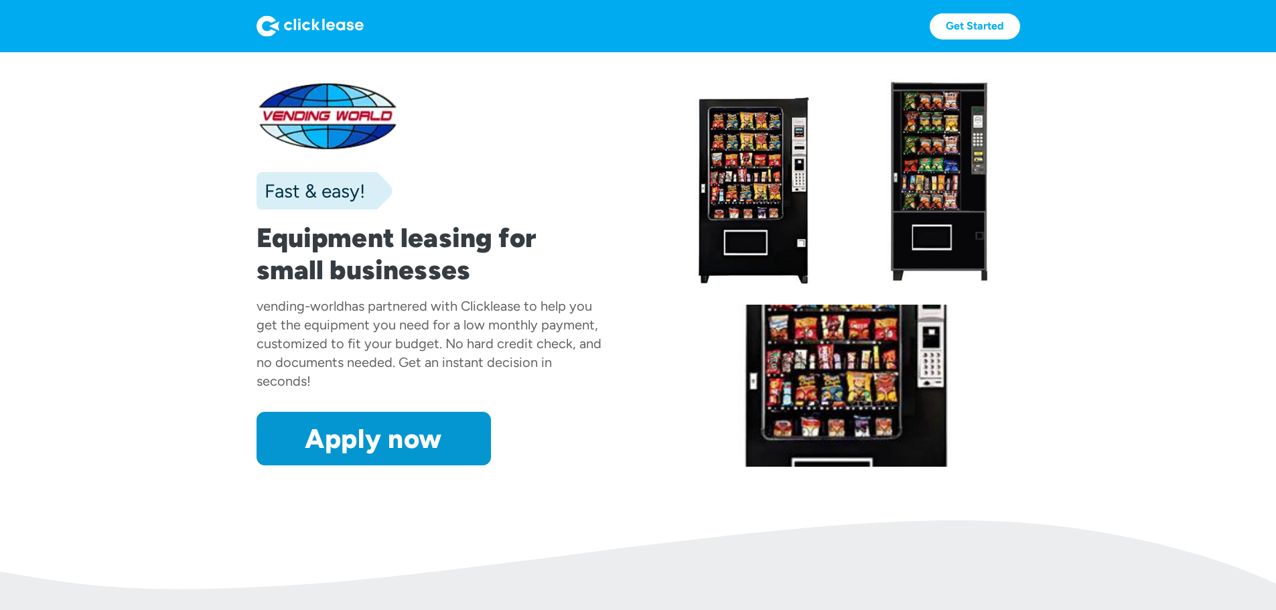
click at [1020, 265] on div at bounding box center [939, 182] width 161 height 206
click at [419, 255] on h1 "Equipment leasing for small businesses" at bounding box center [430, 254] width 347 height 64
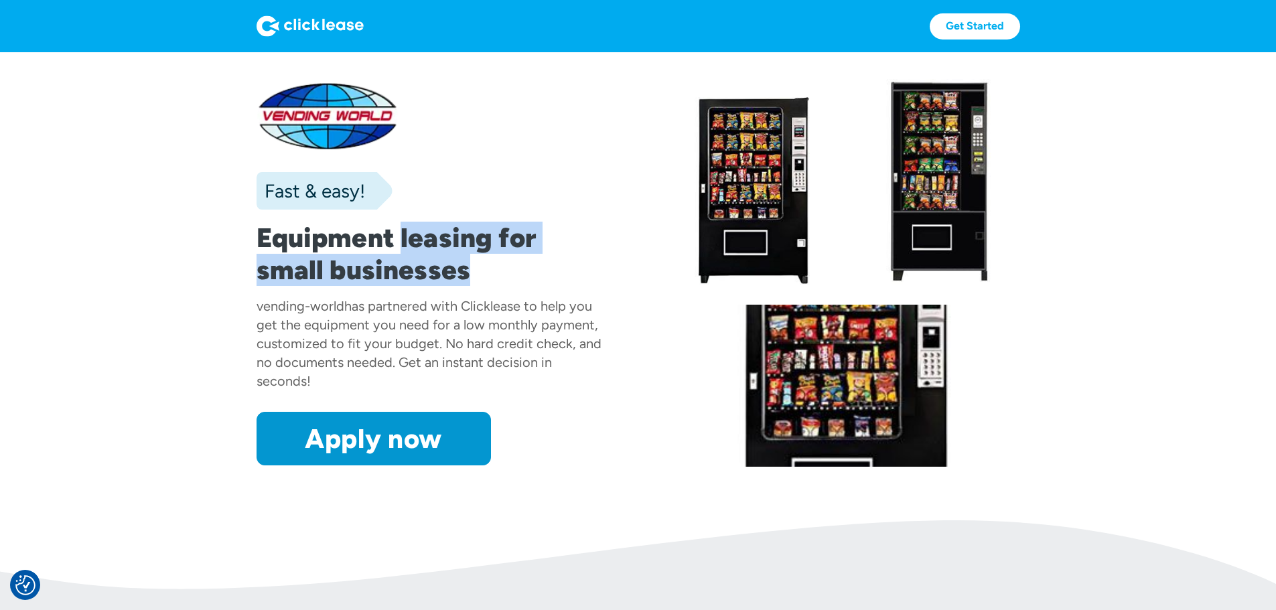
drag, startPoint x: 419, startPoint y: 255, endPoint x: 389, endPoint y: 313, distance: 66.2
click at [389, 286] on h1 "Equipment leasing for small businesses" at bounding box center [430, 254] width 347 height 64
click at [388, 286] on h1 "Equipment leasing for small businesses" at bounding box center [430, 254] width 347 height 64
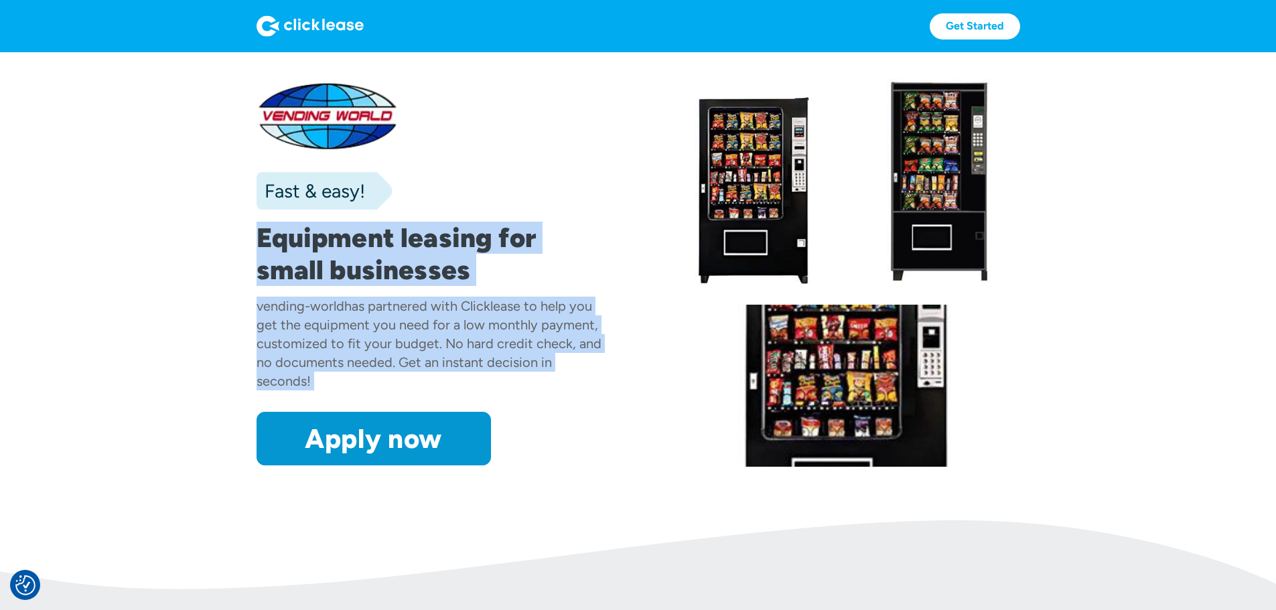
drag, startPoint x: 388, startPoint y: 313, endPoint x: 495, endPoint y: 411, distance: 144.1
click at [495, 411] on div "Fast & easy! Equipment leasing for small businesses vending-world has partnered…" at bounding box center [430, 273] width 347 height 384
click at [495, 389] on div "has partnered with Clicklease to help you get the equipment you need for a low …" at bounding box center [429, 343] width 345 height 91
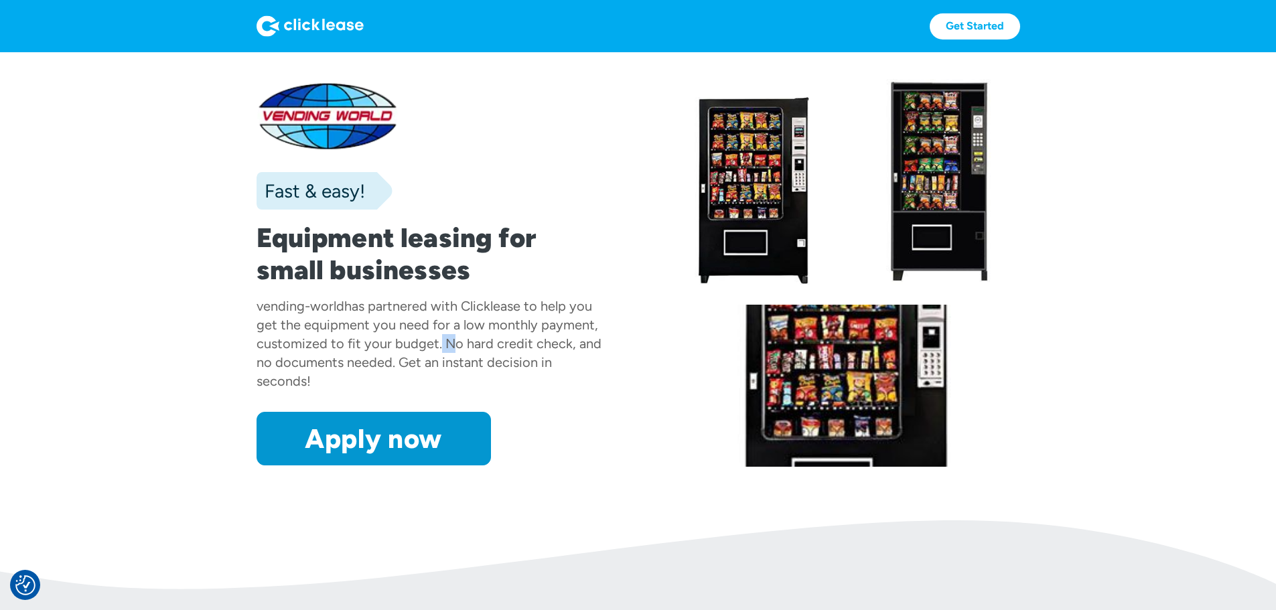
click at [495, 389] on div "has partnered with Clicklease to help you get the equipment you need for a low …" at bounding box center [429, 343] width 345 height 91
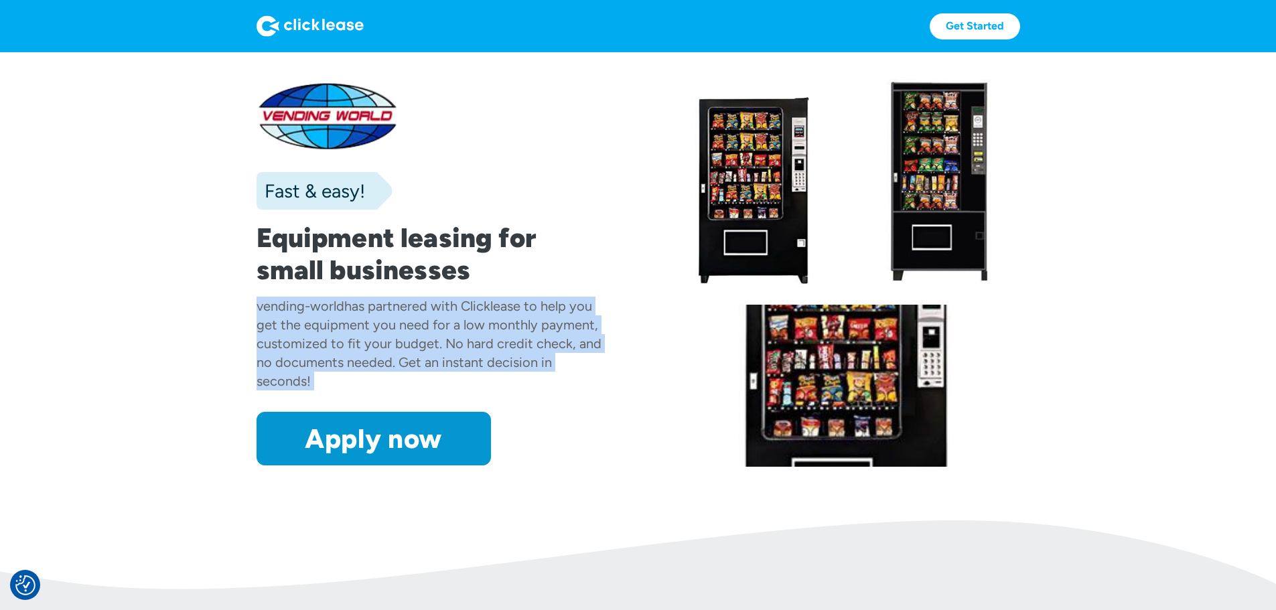
drag, startPoint x: 495, startPoint y: 411, endPoint x: 500, endPoint y: 382, distance: 28.5
click at [500, 383] on div "has partnered with Clicklease to help you get the equipment you need for a low …" at bounding box center [429, 343] width 345 height 91
click at [500, 382] on div "has partnered with Clicklease to help you get the equipment you need for a low …" at bounding box center [429, 343] width 345 height 91
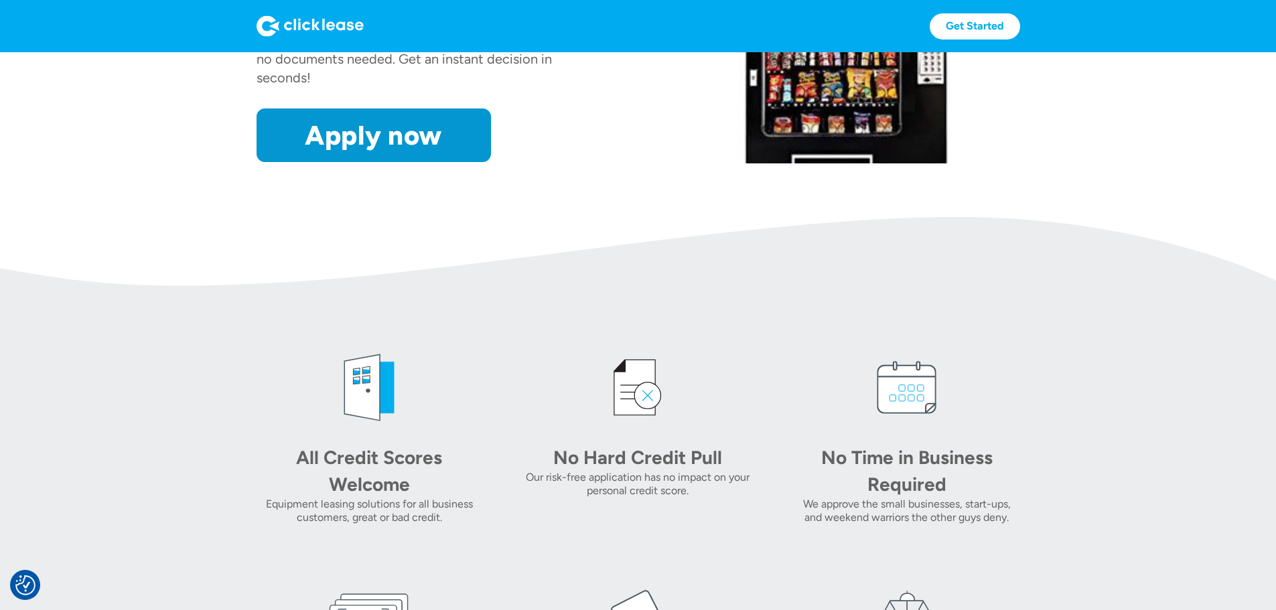
scroll to position [469, 0]
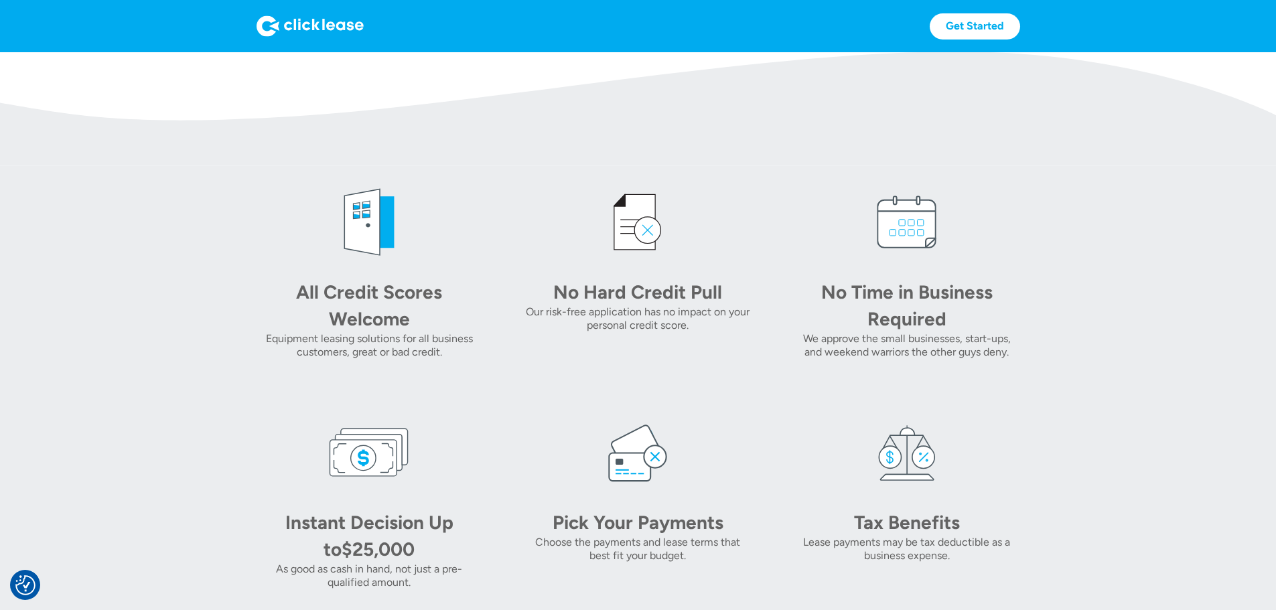
click at [275, 332] on div "All Credit Scores Welcome" at bounding box center [369, 306] width 188 height 54
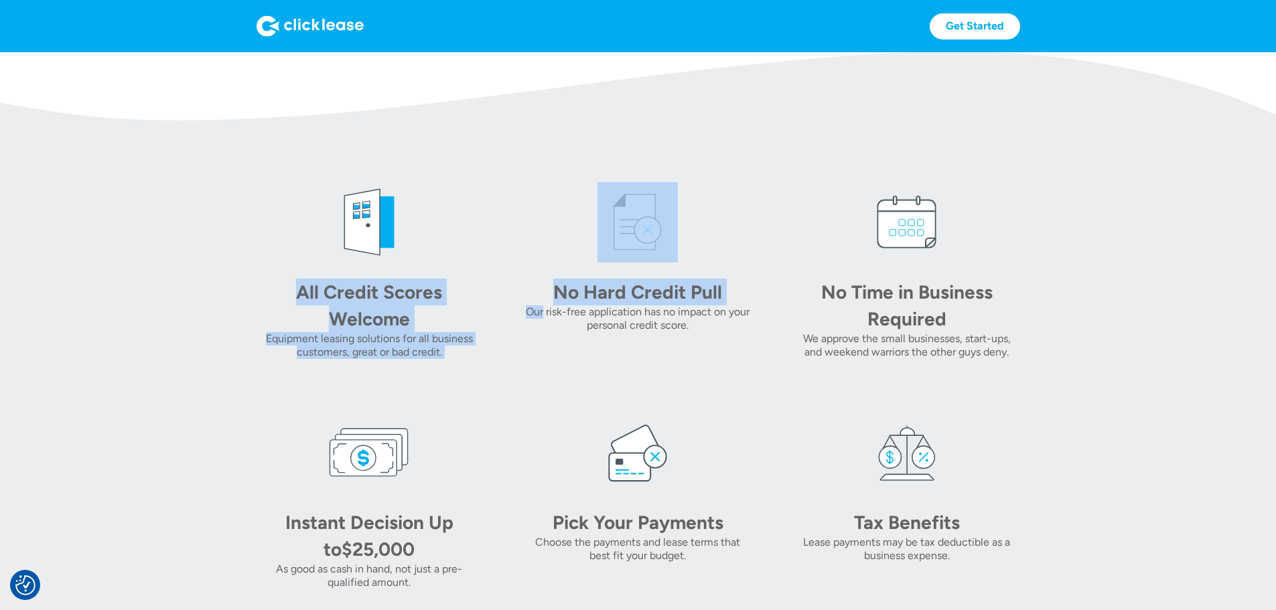
drag, startPoint x: 214, startPoint y: 392, endPoint x: 545, endPoint y: 401, distance: 330.3
click at [534, 403] on div "All Credit Scores Welcome Equipment leasing solutions for all business customer…" at bounding box center [639, 385] width 764 height 407
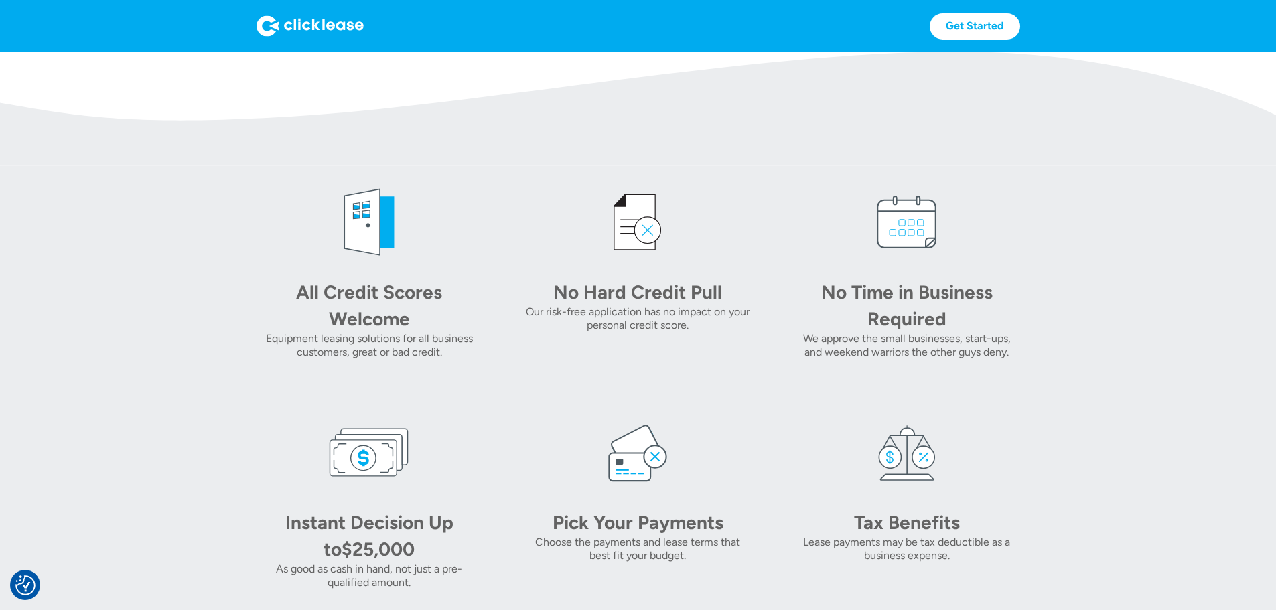
click at [565, 305] on div "No Hard Credit Pull" at bounding box center [638, 292] width 188 height 27
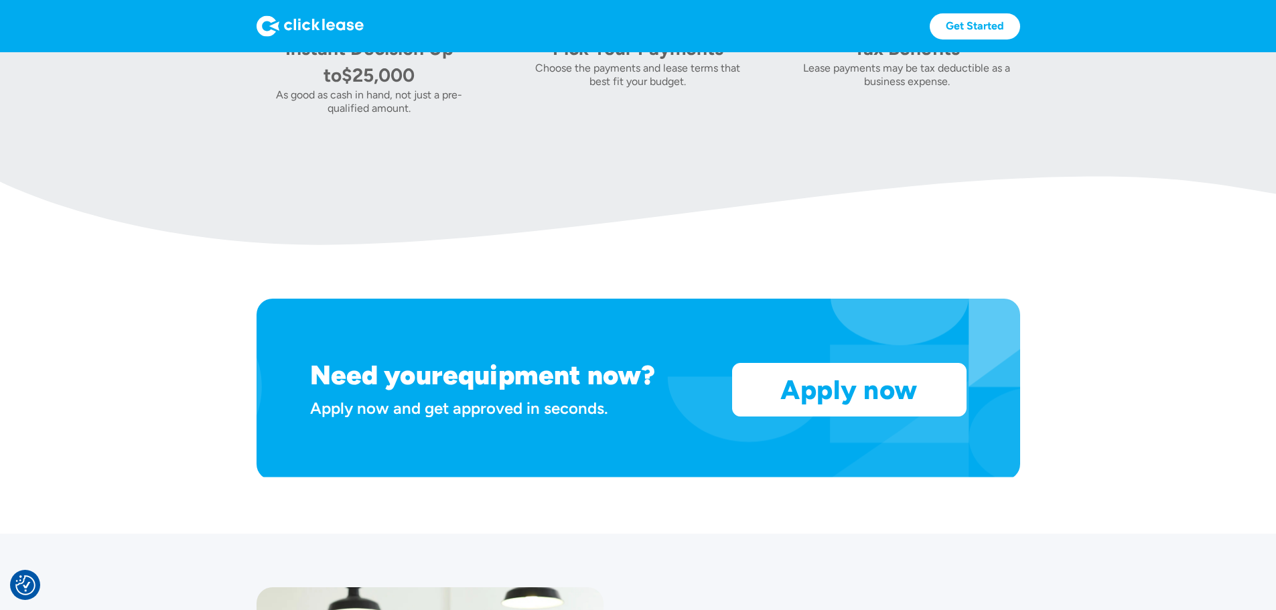
scroll to position [1094, 0]
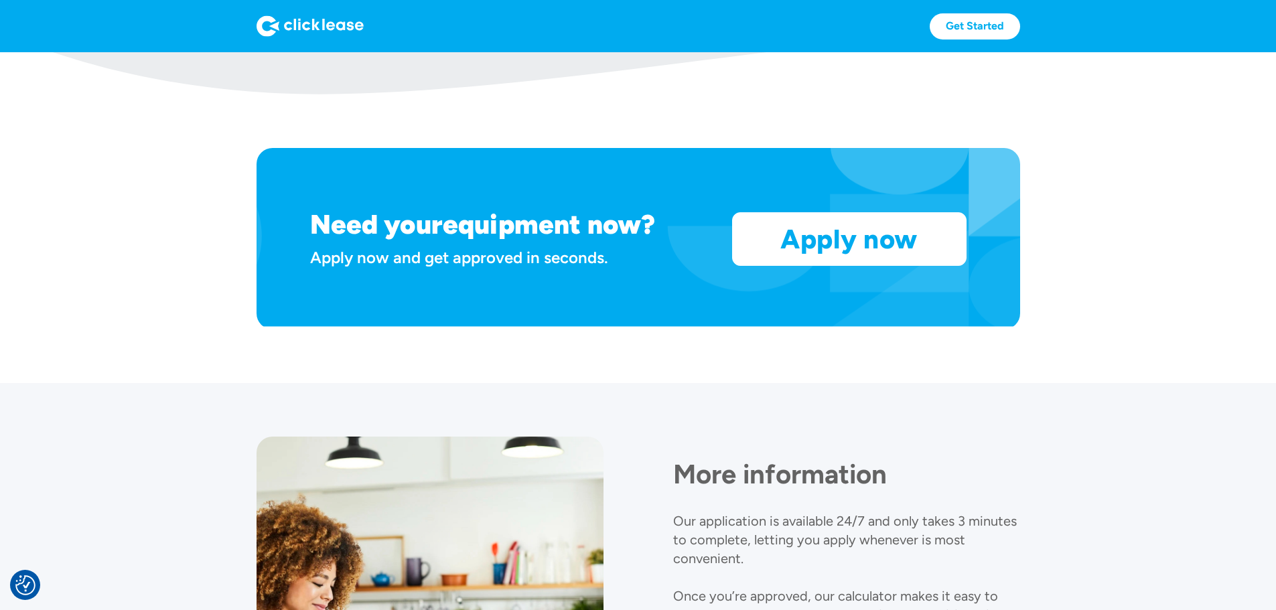
click at [560, 240] on h1 "equipment now?" at bounding box center [549, 224] width 212 height 32
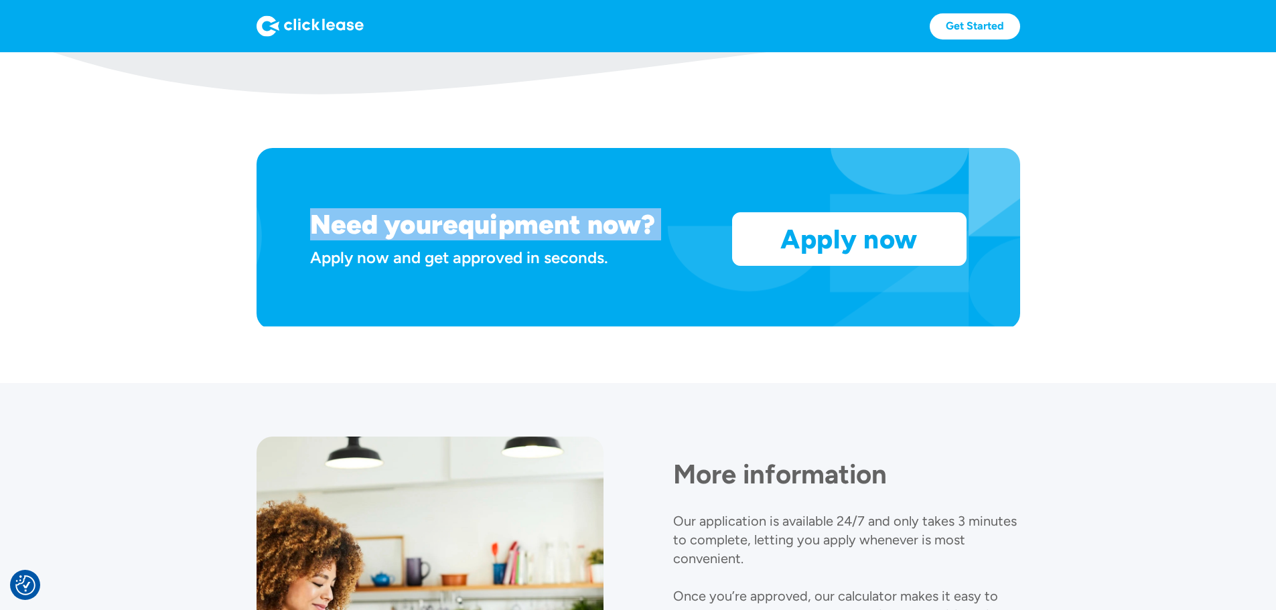
drag, startPoint x: 560, startPoint y: 317, endPoint x: 435, endPoint y: 312, distance: 125.3
click at [443, 240] on h1 "equipment now?" at bounding box center [549, 224] width 212 height 32
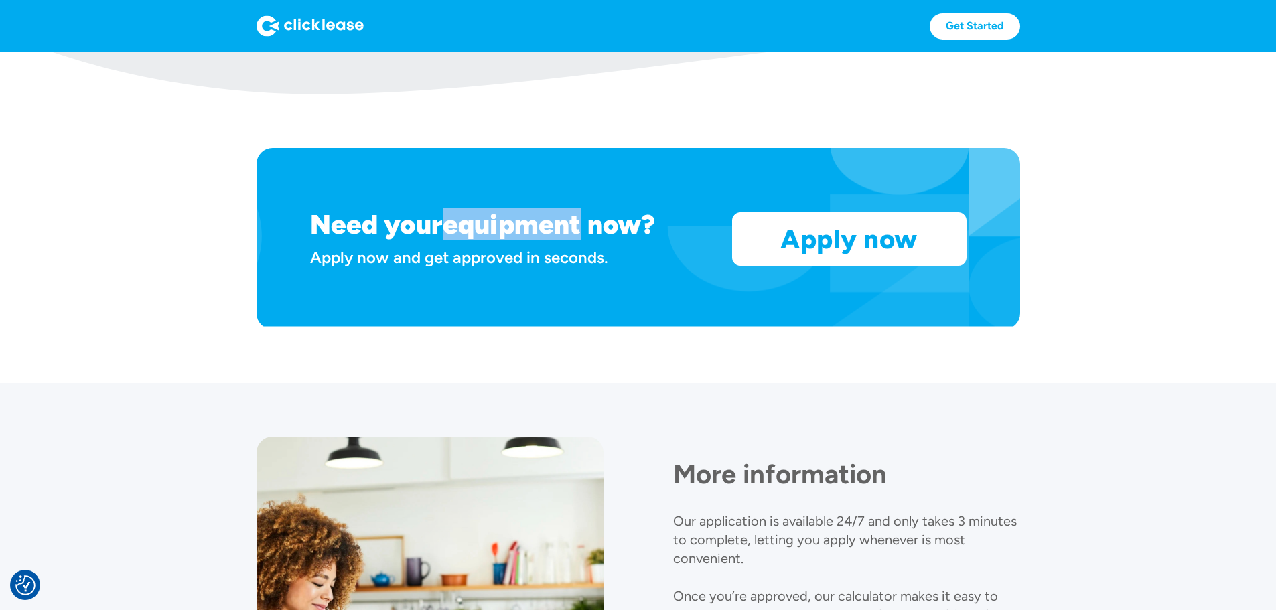
drag, startPoint x: 424, startPoint y: 309, endPoint x: 528, endPoint y: 321, distance: 105.2
click at [528, 240] on h1 "equipment now?" at bounding box center [549, 224] width 212 height 32
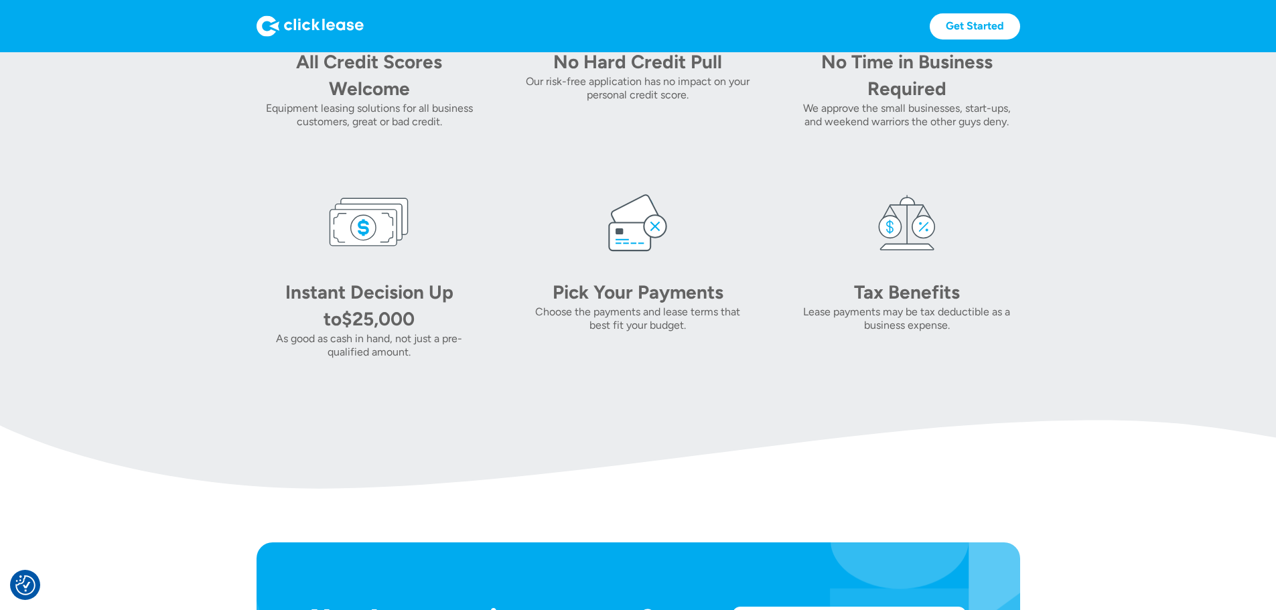
scroll to position [0, 0]
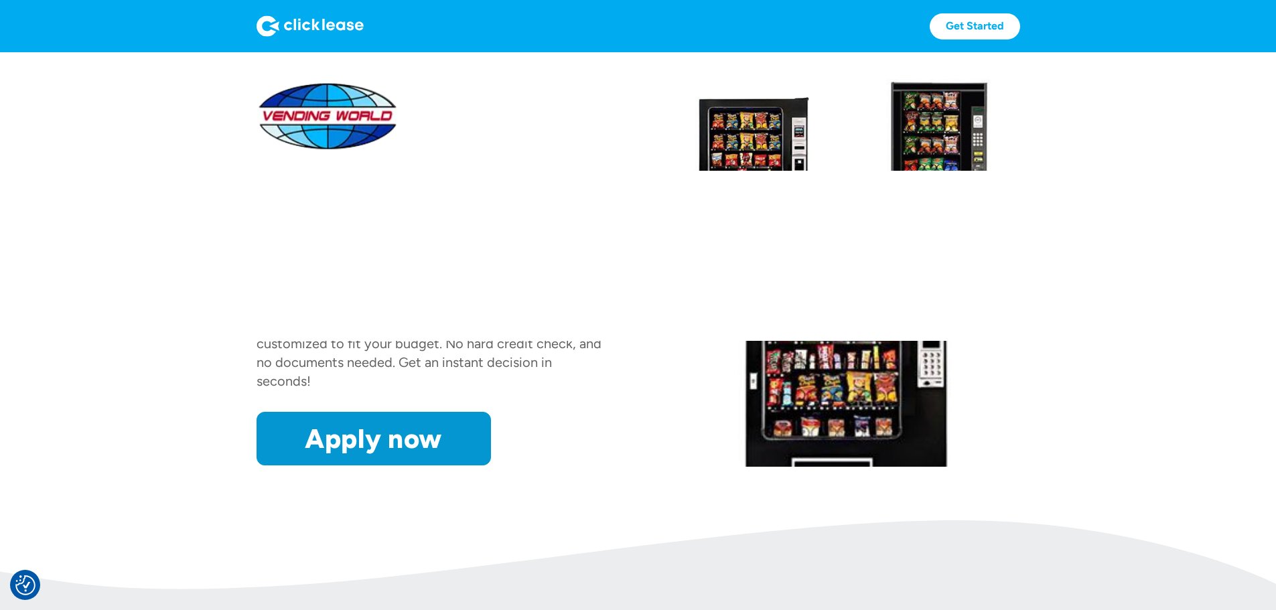
drag, startPoint x: 775, startPoint y: 383, endPoint x: 756, endPoint y: 198, distance: 186.5
